Goal: Information Seeking & Learning: Find specific fact

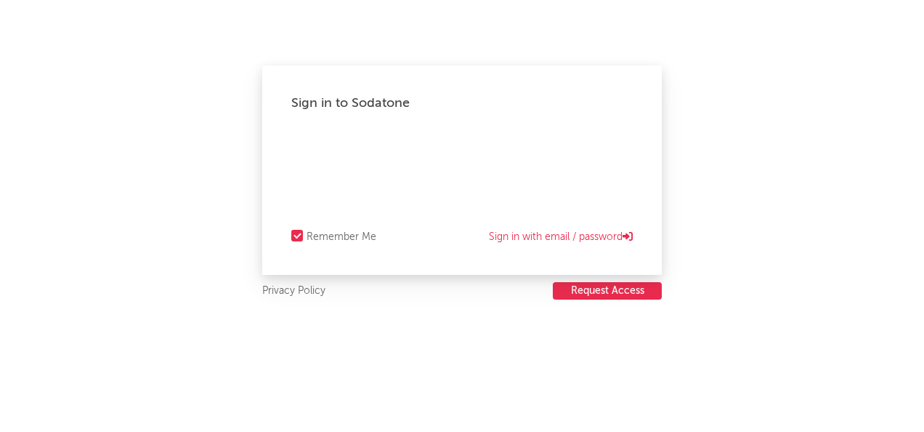
select select "other"
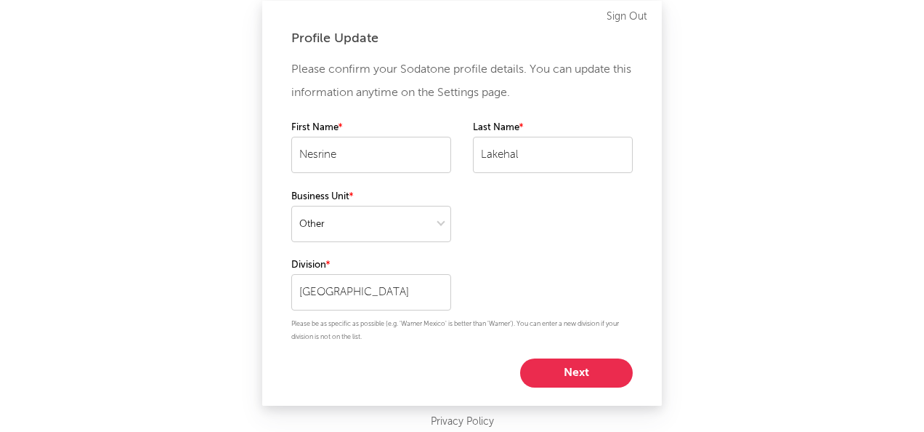
click at [594, 369] on button "Next" at bounding box center [576, 372] width 113 height 29
select select "assistant_coordinator"
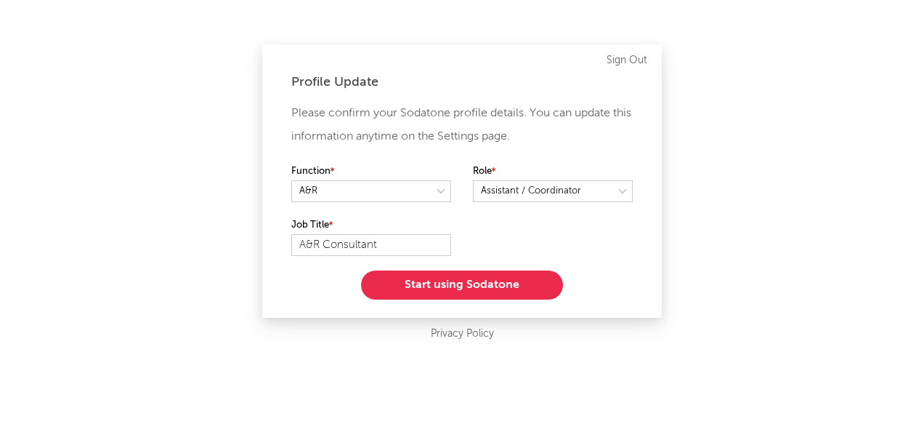
click at [511, 280] on button "Start using Sodatone" at bounding box center [462, 284] width 202 height 29
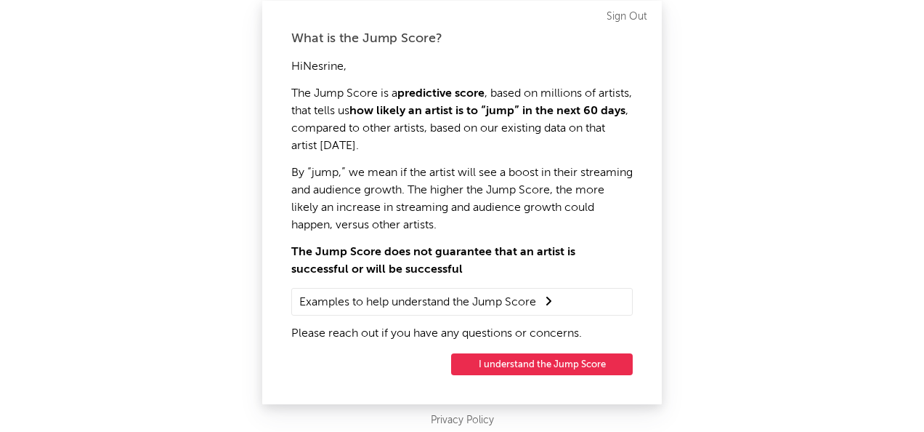
click at [576, 358] on button "I understand the Jump Score" at bounding box center [542, 364] width 182 height 22
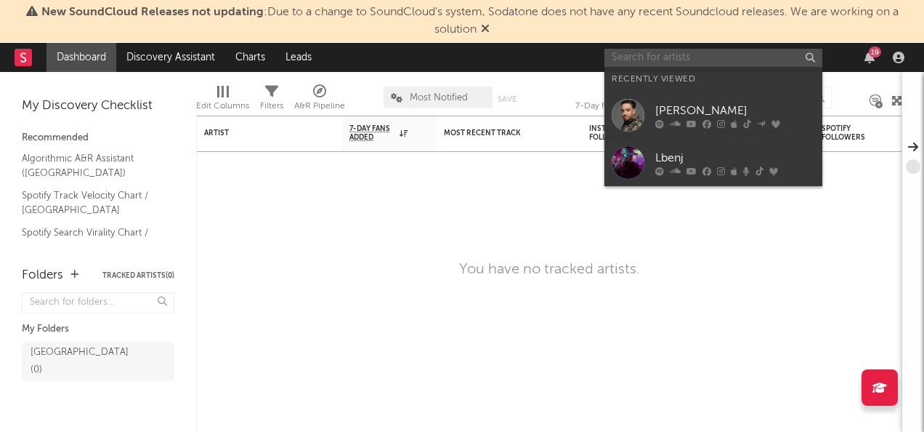
click at [651, 56] on input "text" at bounding box center [713, 58] width 218 height 18
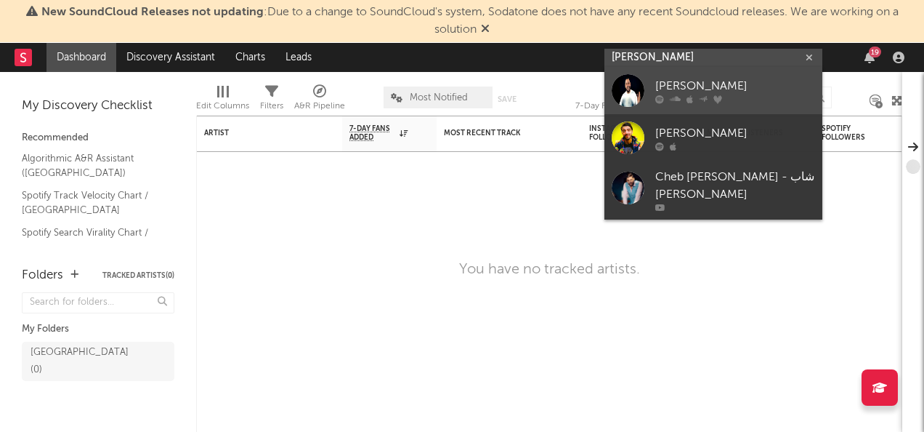
type input "fethi manar"
click at [742, 80] on div "Fethi Manar" at bounding box center [735, 86] width 160 height 17
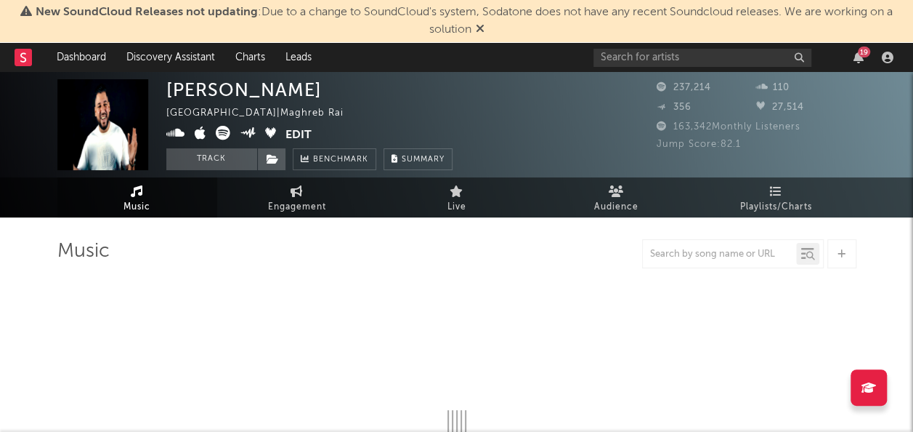
select select "6m"
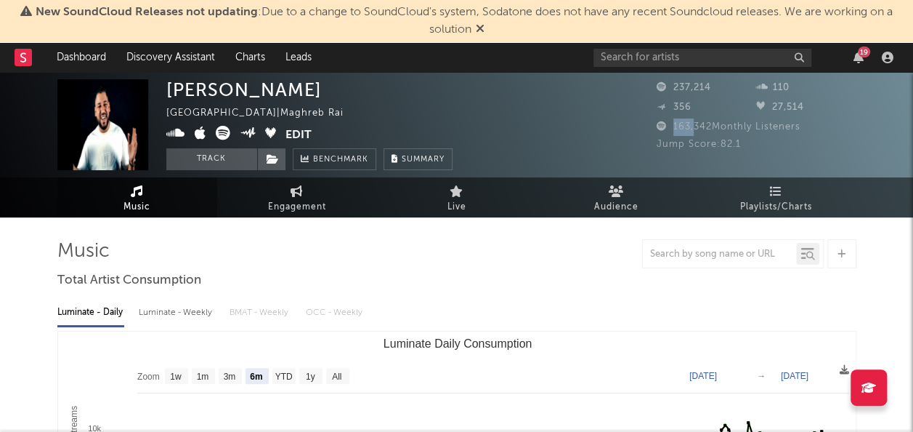
drag, startPoint x: 673, startPoint y: 126, endPoint x: 692, endPoint y: 126, distance: 18.9
click at [692, 126] on span "163,342 Monthly Listeners" at bounding box center [729, 126] width 144 height 9
click at [705, 134] on div "163,342 Monthly Listeners" at bounding box center [757, 126] width 200 height 17
drag, startPoint x: 673, startPoint y: 126, endPoint x: 713, endPoint y: 126, distance: 39.2
click at [713, 126] on span "163,342 Monthly Listeners" at bounding box center [729, 126] width 144 height 9
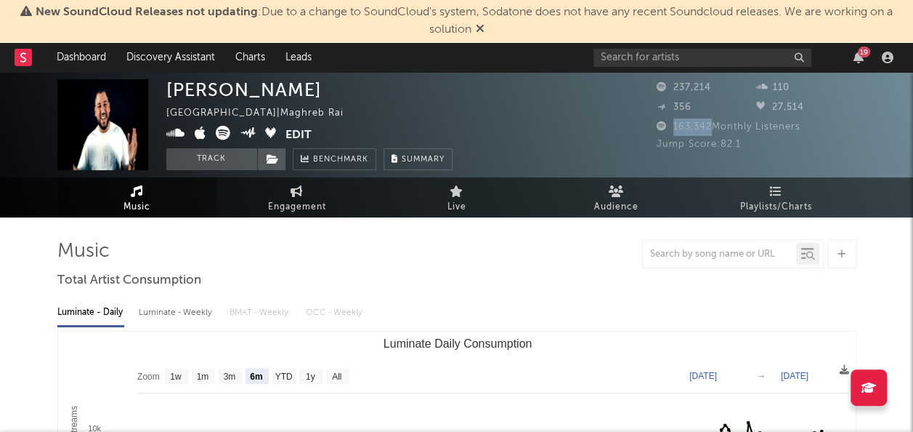
copy span "163,342"
click at [782, 194] on link "Playlists/Charts" at bounding box center [777, 197] width 160 height 40
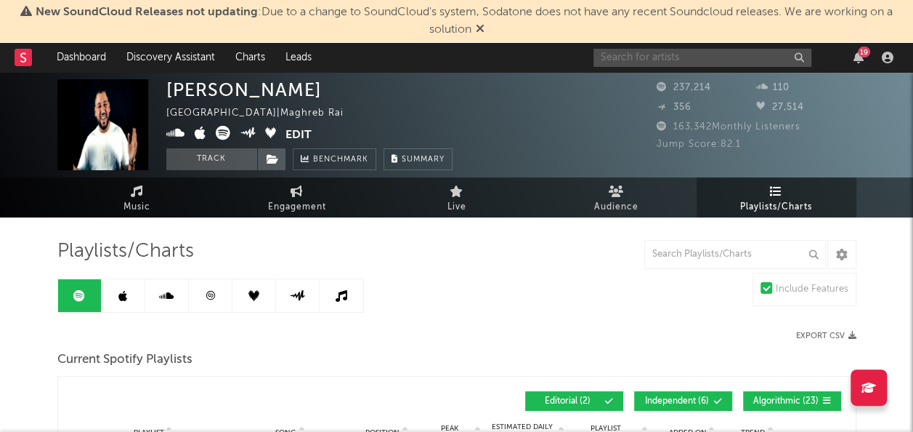
click at [652, 57] on input "text" at bounding box center [703, 58] width 218 height 18
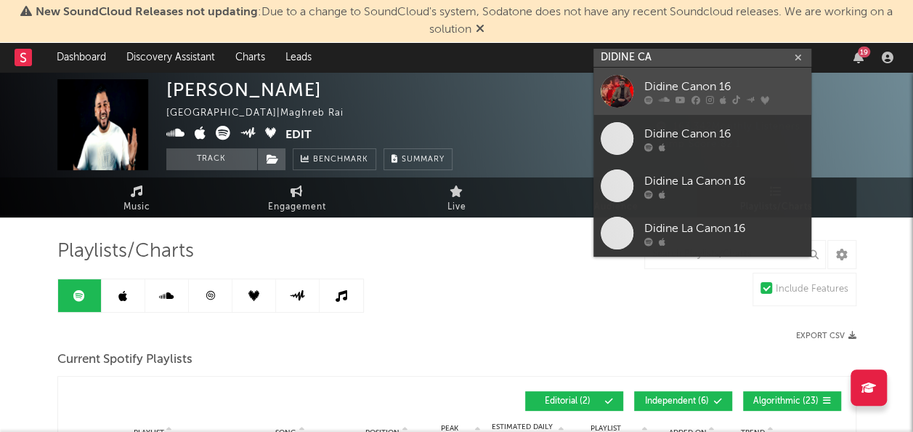
type input "DIDINE CA"
click at [729, 85] on div "Didine Canon 16" at bounding box center [724, 86] width 160 height 17
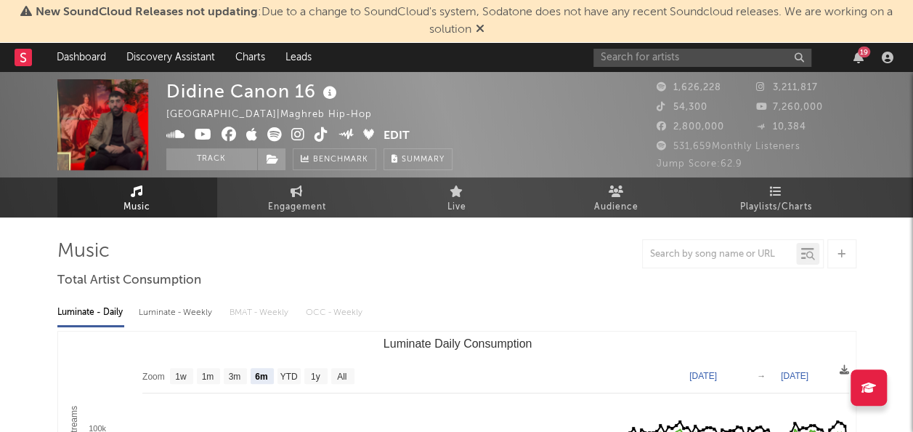
select select "6m"
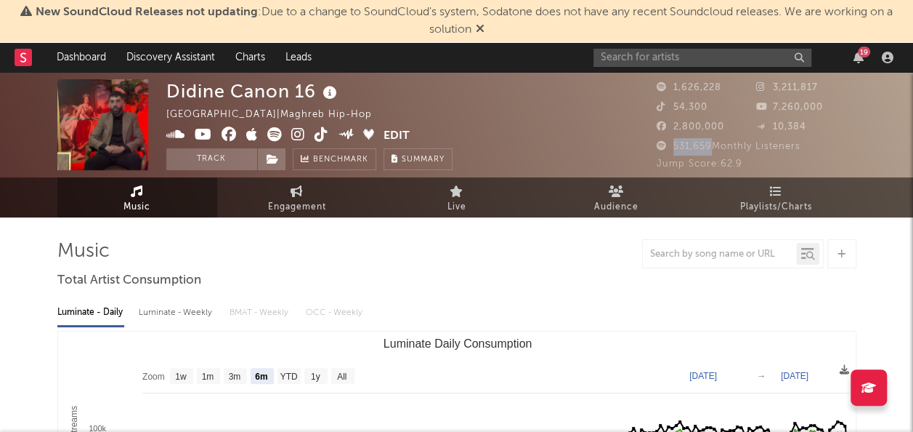
drag, startPoint x: 673, startPoint y: 147, endPoint x: 709, endPoint y: 145, distance: 36.4
click at [709, 145] on span "531,659 Monthly Listeners" at bounding box center [729, 146] width 144 height 9
copy span "531,659"
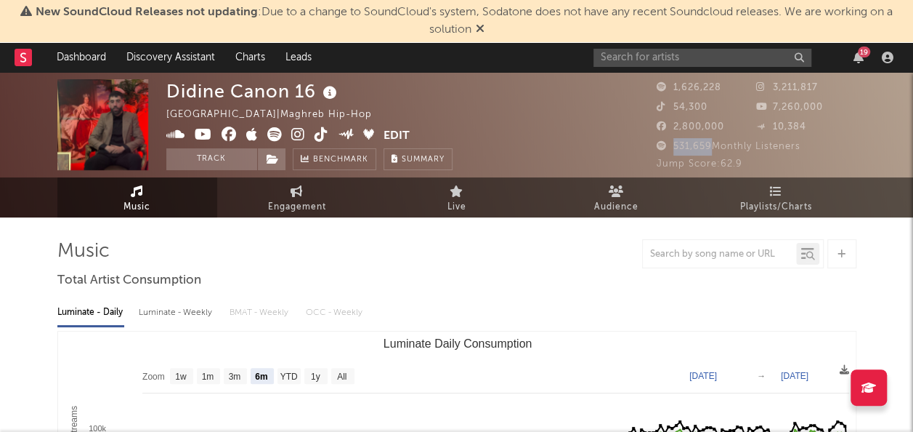
copy span "531,659"
